Goal: Information Seeking & Learning: Learn about a topic

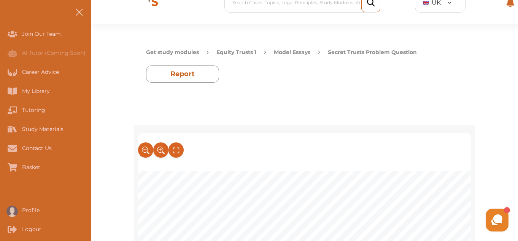
scroll to position [672, 0]
click at [302, 51] on button "Model Essays" at bounding box center [292, 52] width 37 height 8
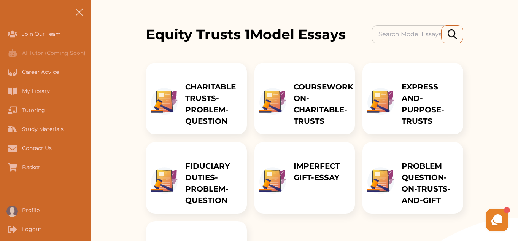
scroll to position [85, 0]
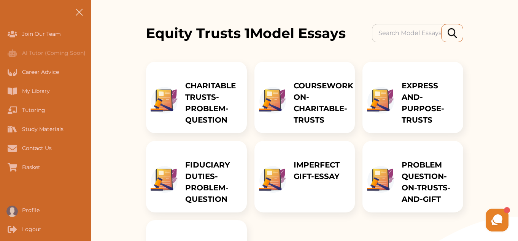
click at [407, 91] on p "EXPRESS AND-PURPOSE-TRUSTS" at bounding box center [429, 103] width 54 height 46
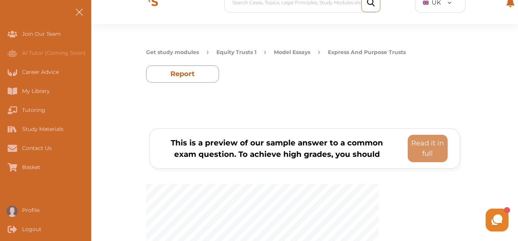
scroll to position [9, 0]
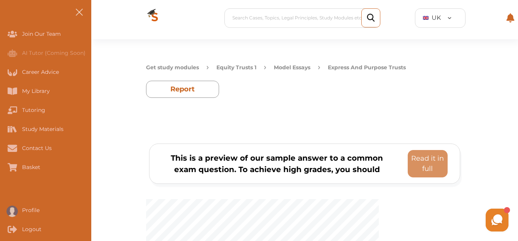
click at [288, 67] on button "Model Essays" at bounding box center [292, 68] width 37 height 8
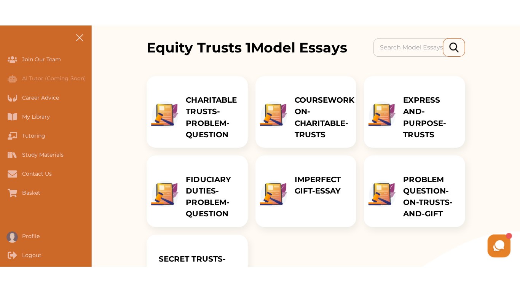
scroll to position [100, 0]
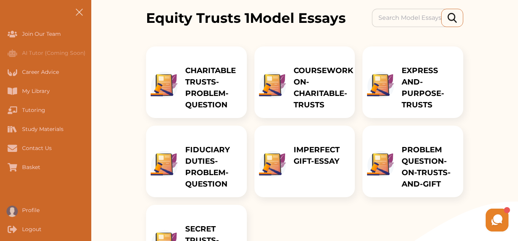
click at [315, 156] on p "IMPERFECT GIFT-ESSAY" at bounding box center [321, 155] width 54 height 23
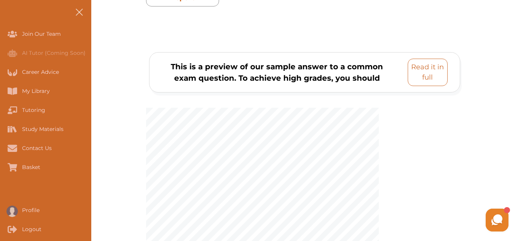
click at [415, 75] on p "Read it in full" at bounding box center [427, 72] width 33 height 21
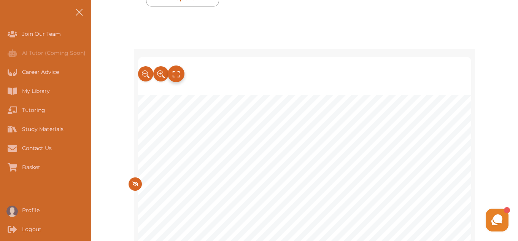
click at [177, 76] on icon at bounding box center [176, 74] width 8 height 13
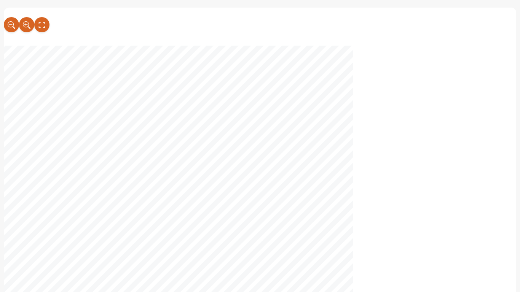
scroll to position [139, 0]
click at [34, 17] on button at bounding box center [41, 24] width 15 height 15
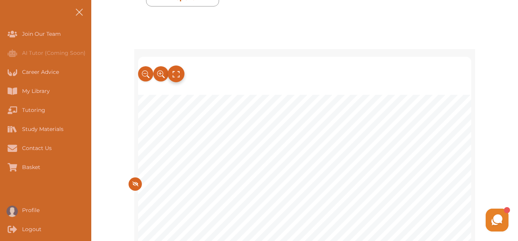
click at [173, 76] on icon at bounding box center [175, 74] width 7 height 6
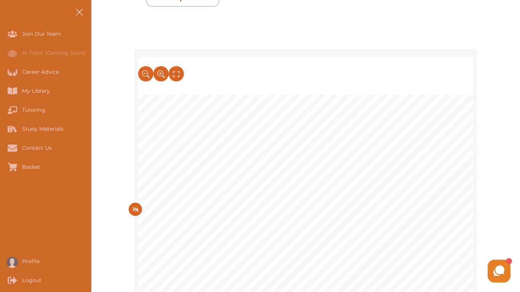
scroll to position [763, 0]
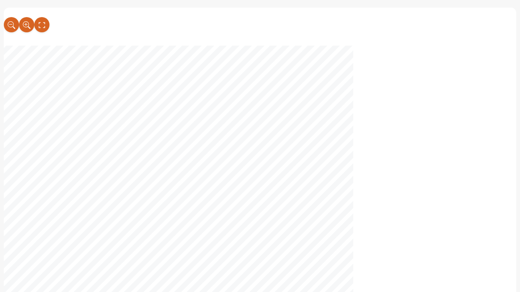
click at [336, 208] on span "and it was confirmed that the gift must be made in" at bounding box center [296, 209] width 176 height 9
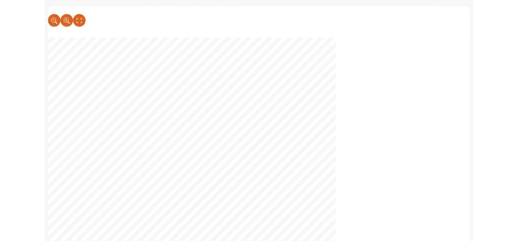
scroll to position [1433, 0]
